Goal: Navigation & Orientation: Find specific page/section

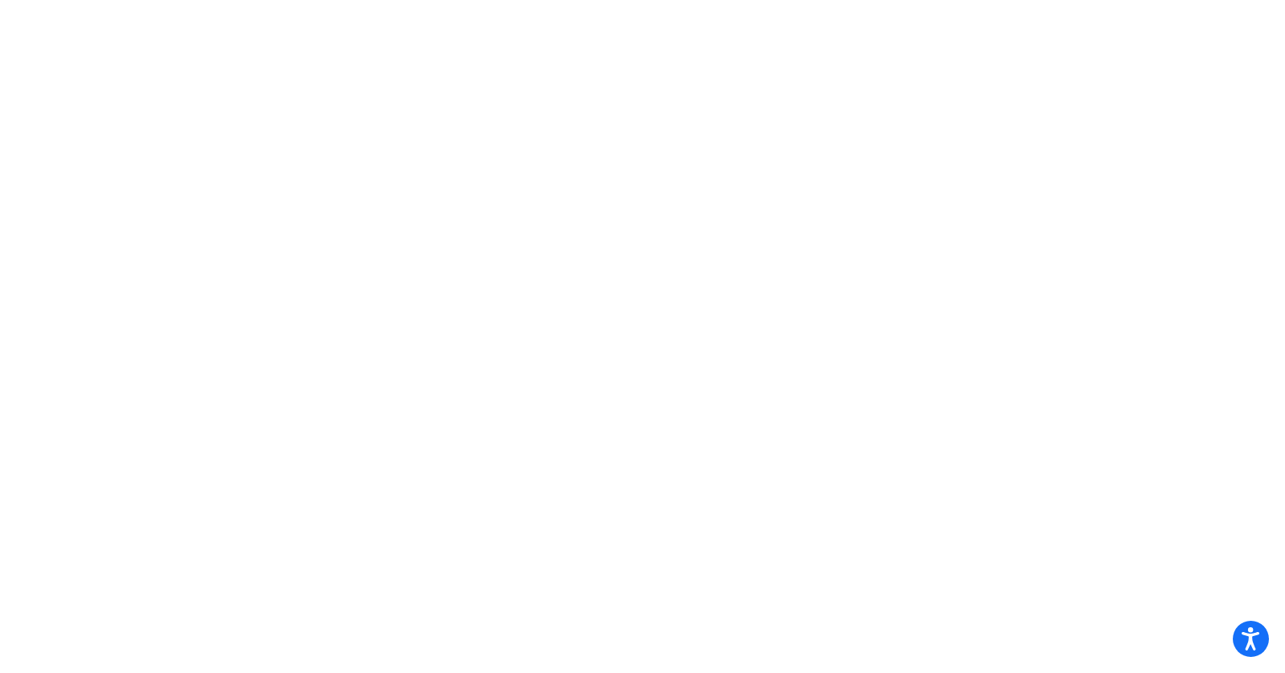
click at [408, 235] on body "Accessibility Screen-Reader Guide, Feedback, and Issue Reporting | New window" at bounding box center [642, 336] width 1285 height 673
